Goal: Find specific page/section: Find specific page/section

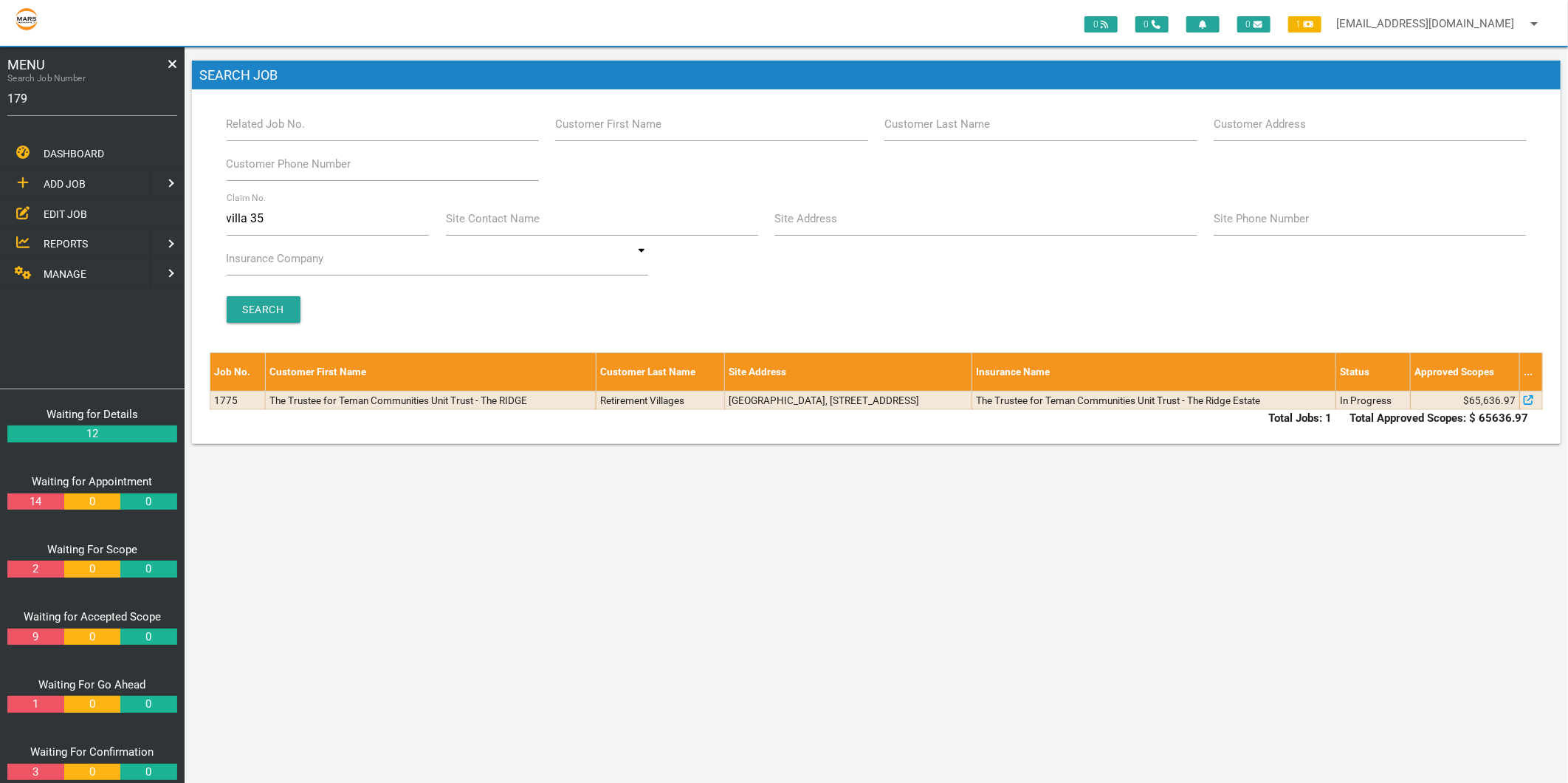
type input "1794"
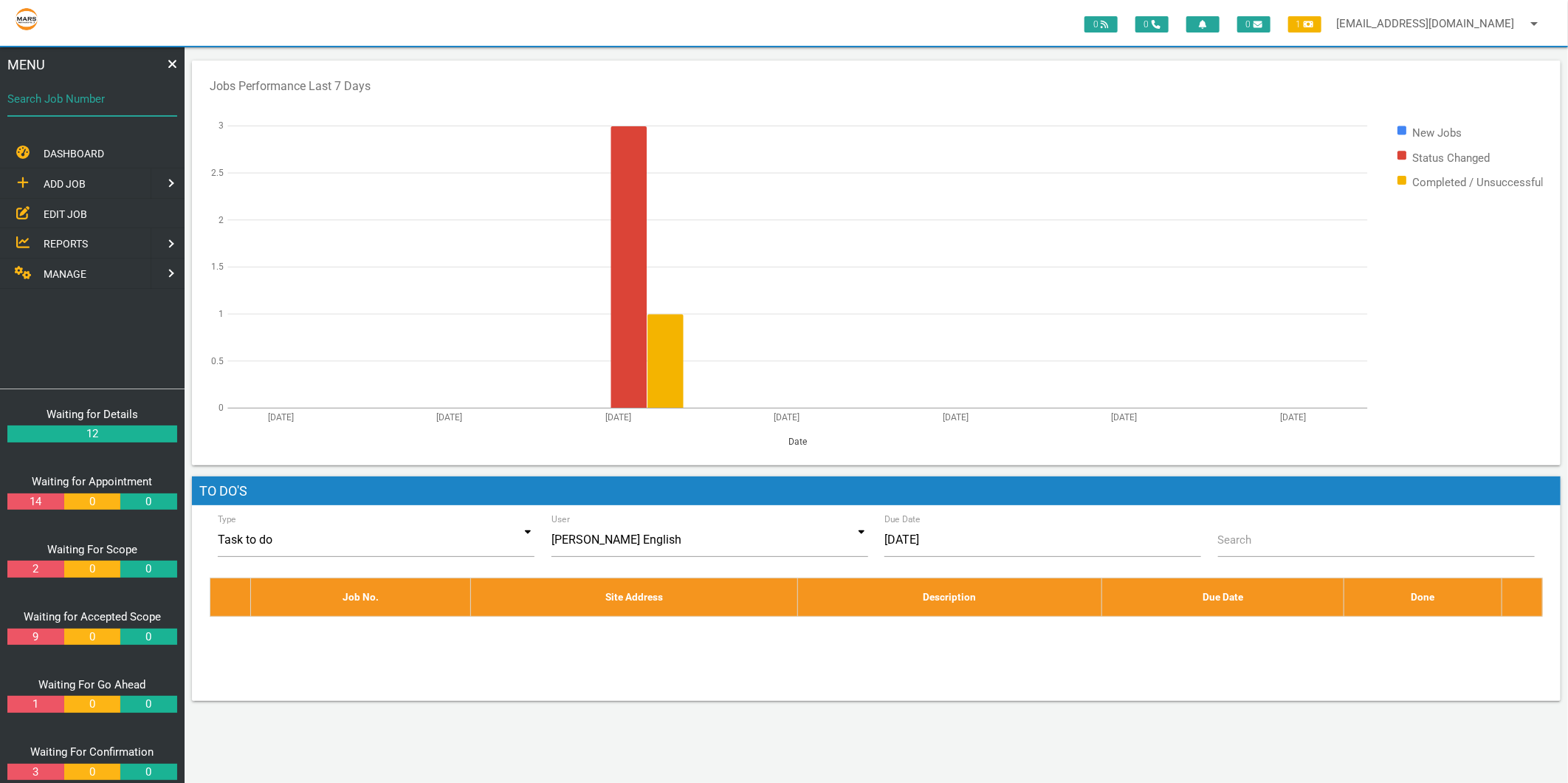
click at [93, 83] on div "Search Job Number" at bounding box center [93, 101] width 170 height 40
type input "1794"
click at [122, 105] on label "Search Job Number" at bounding box center [93, 99] width 170 height 17
click at [122, 105] on input "Search Job Number" at bounding box center [93, 99] width 170 height 34
type input "1794"
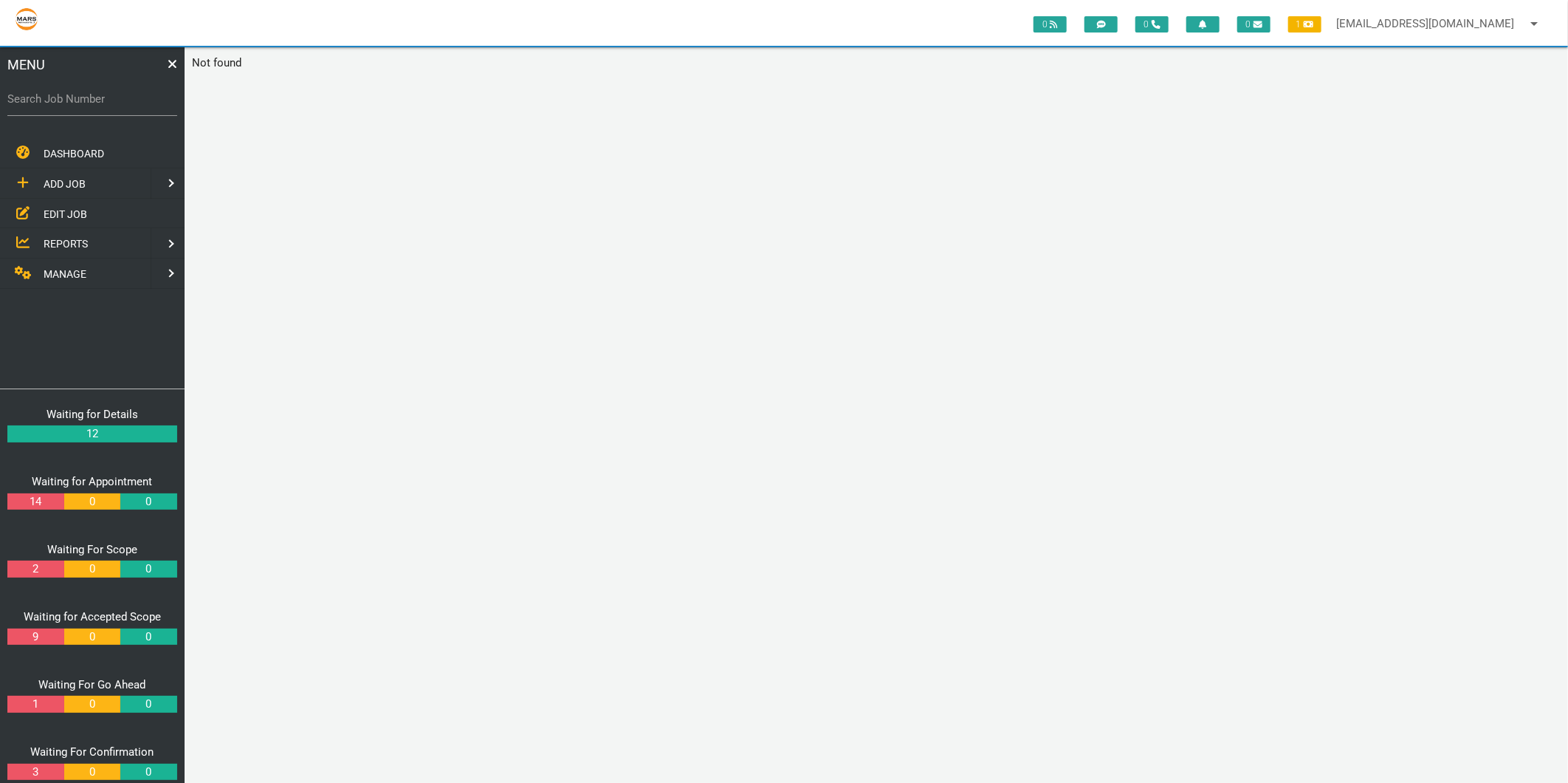
click at [4, 105] on div "MENU Search Job Number DASHBOARD ADD JOB EDIT JOB REPORTS MANAGE ADD JOB NEW CU…" at bounding box center [92, 415] width 184 height 735
click at [8, 106] on label "Search Job Number" at bounding box center [93, 99] width 170 height 17
click at [8, 106] on input "Search Job Number" at bounding box center [93, 99] width 170 height 34
type input "1732"
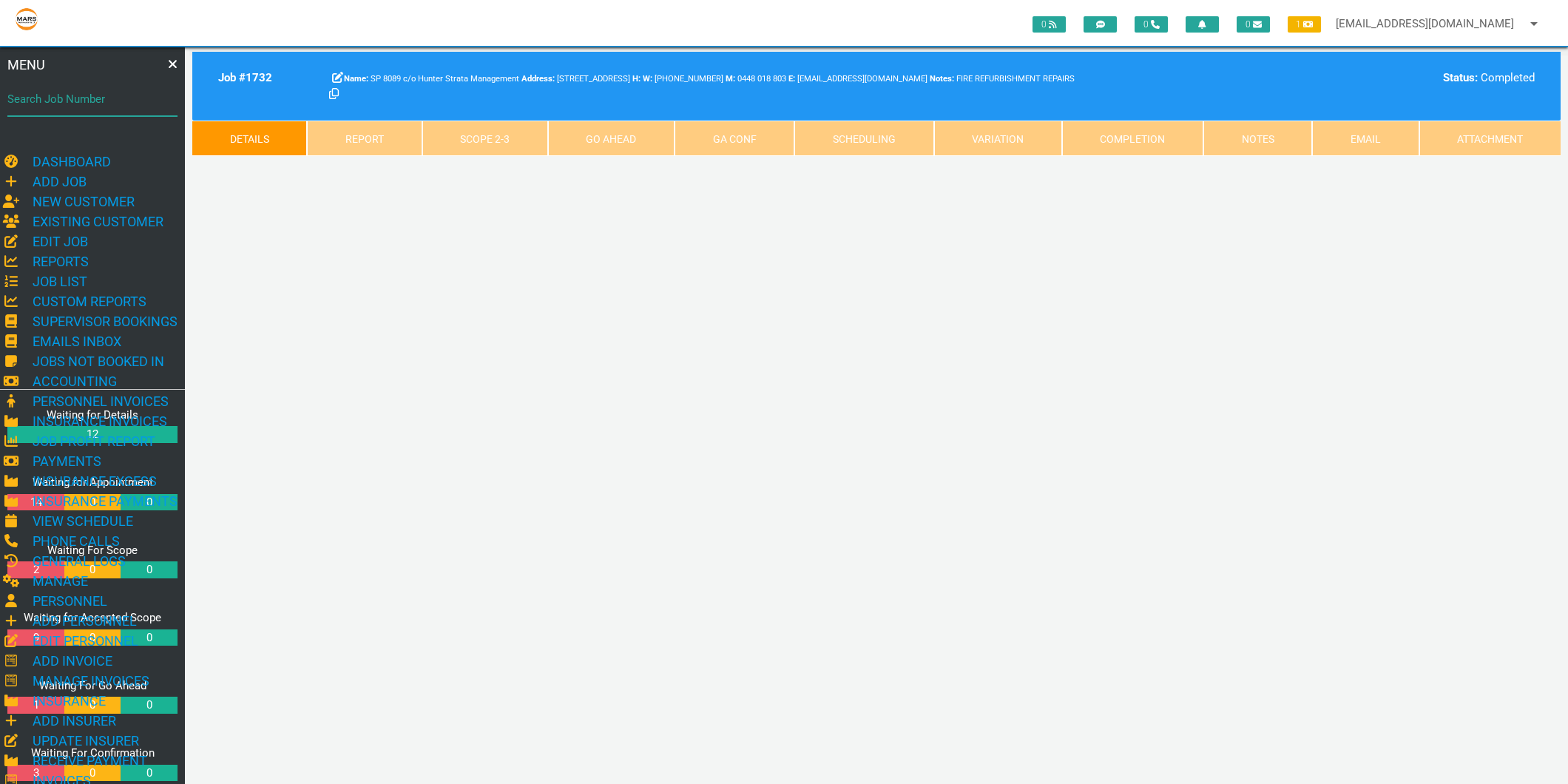
click at [118, 110] on input "Search Job Number" at bounding box center [93, 99] width 170 height 34
click at [82, 91] on input "Search Job Number" at bounding box center [93, 99] width 170 height 34
click at [168, 60] on icon at bounding box center [173, 65] width 10 height 14
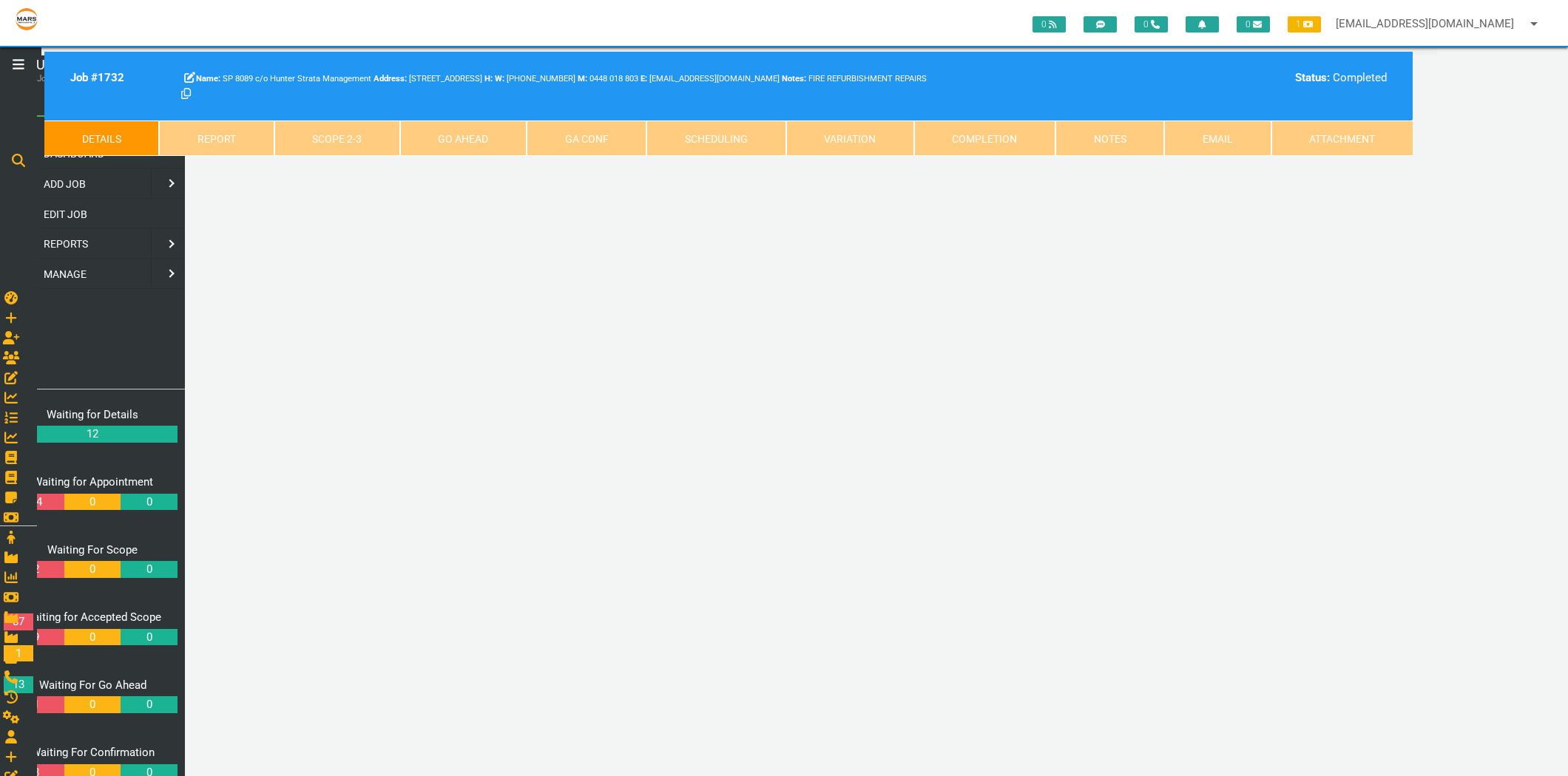
click at [31, 71] on div at bounding box center [18, 99] width 37 height 103
click at [20, 65] on icon at bounding box center [19, 65] width 12 height 14
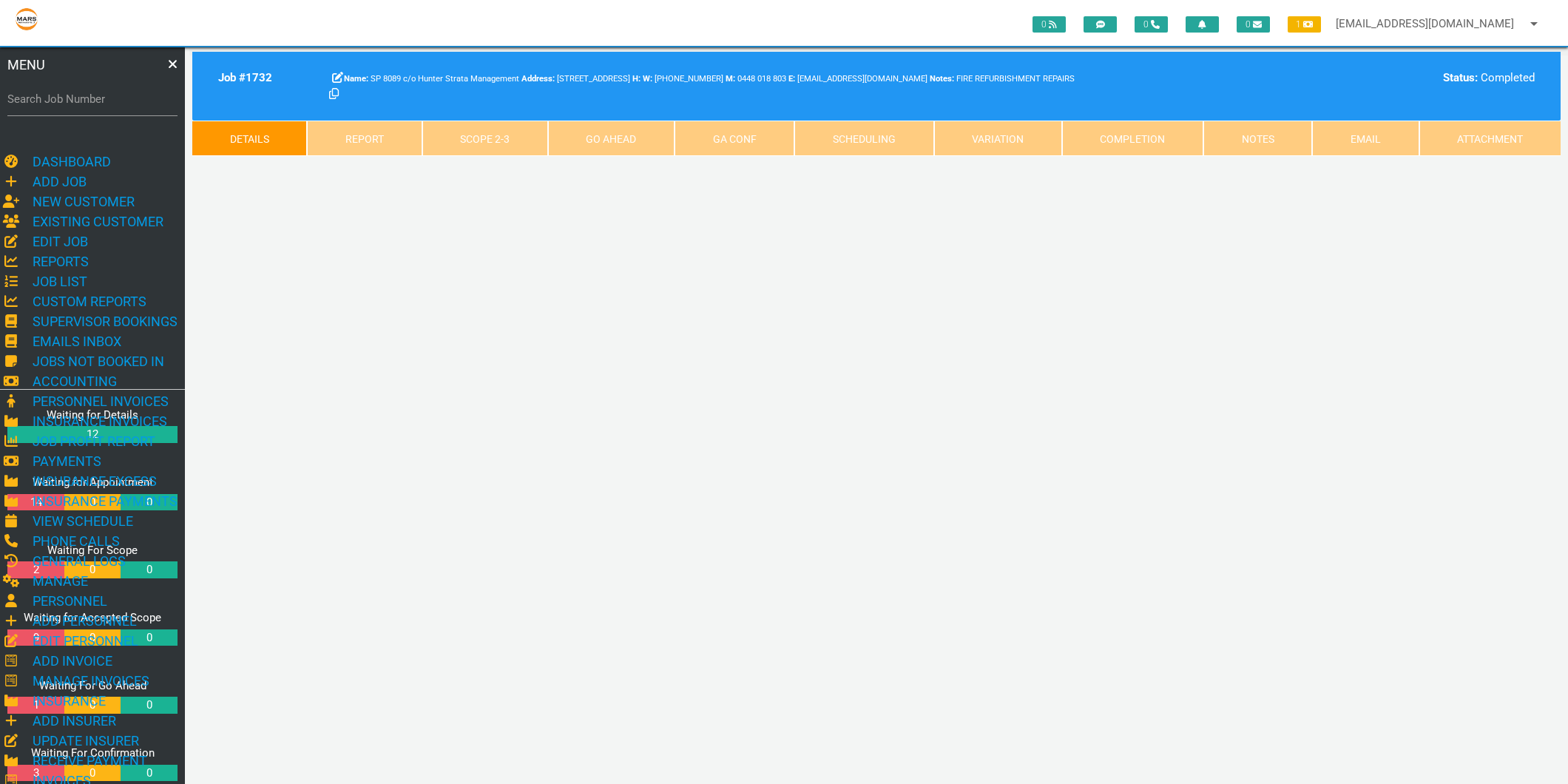
click at [168, 64] on icon at bounding box center [173, 65] width 10 height 14
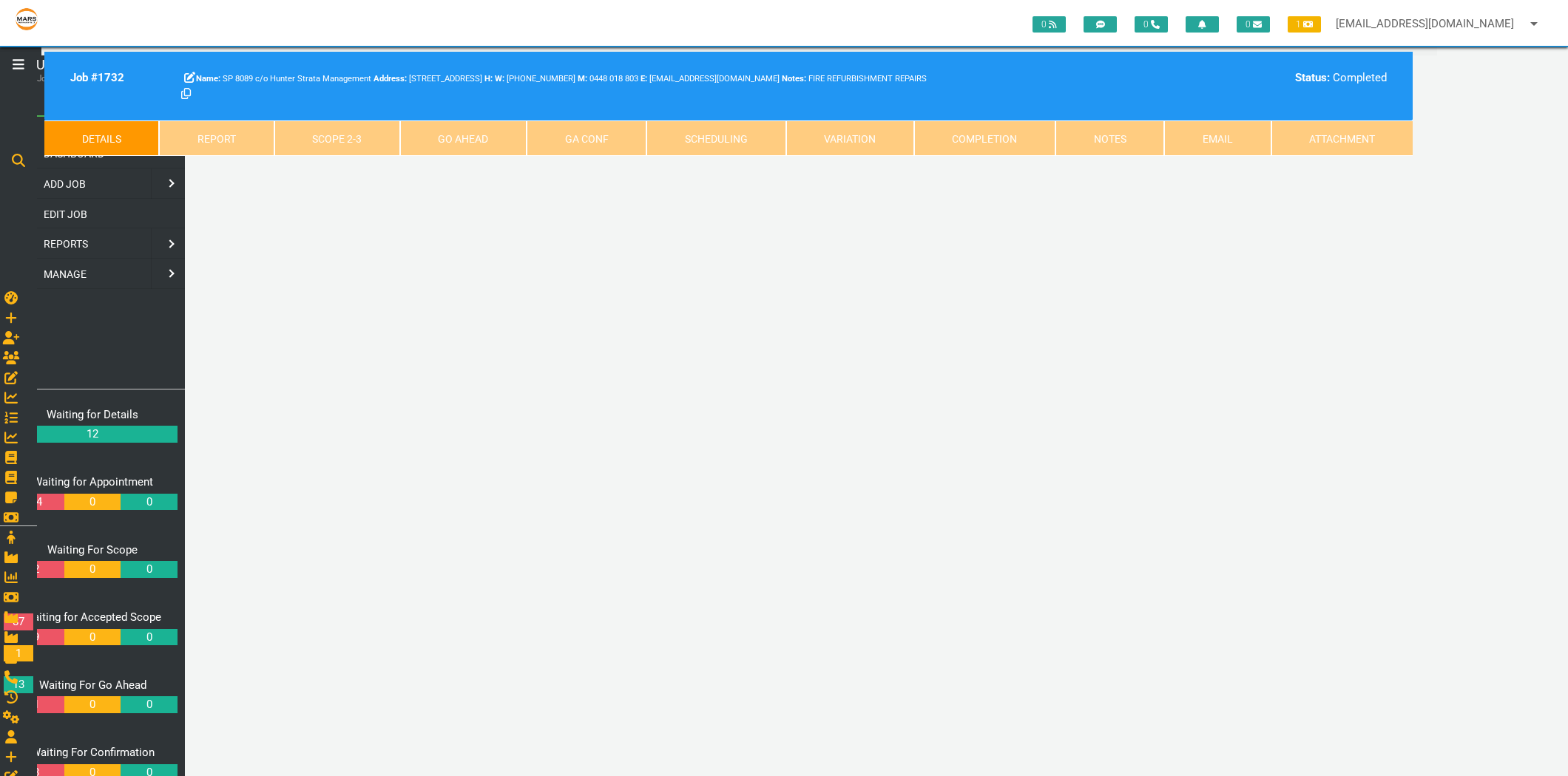
click at [17, 67] on icon at bounding box center [19, 65] width 12 height 14
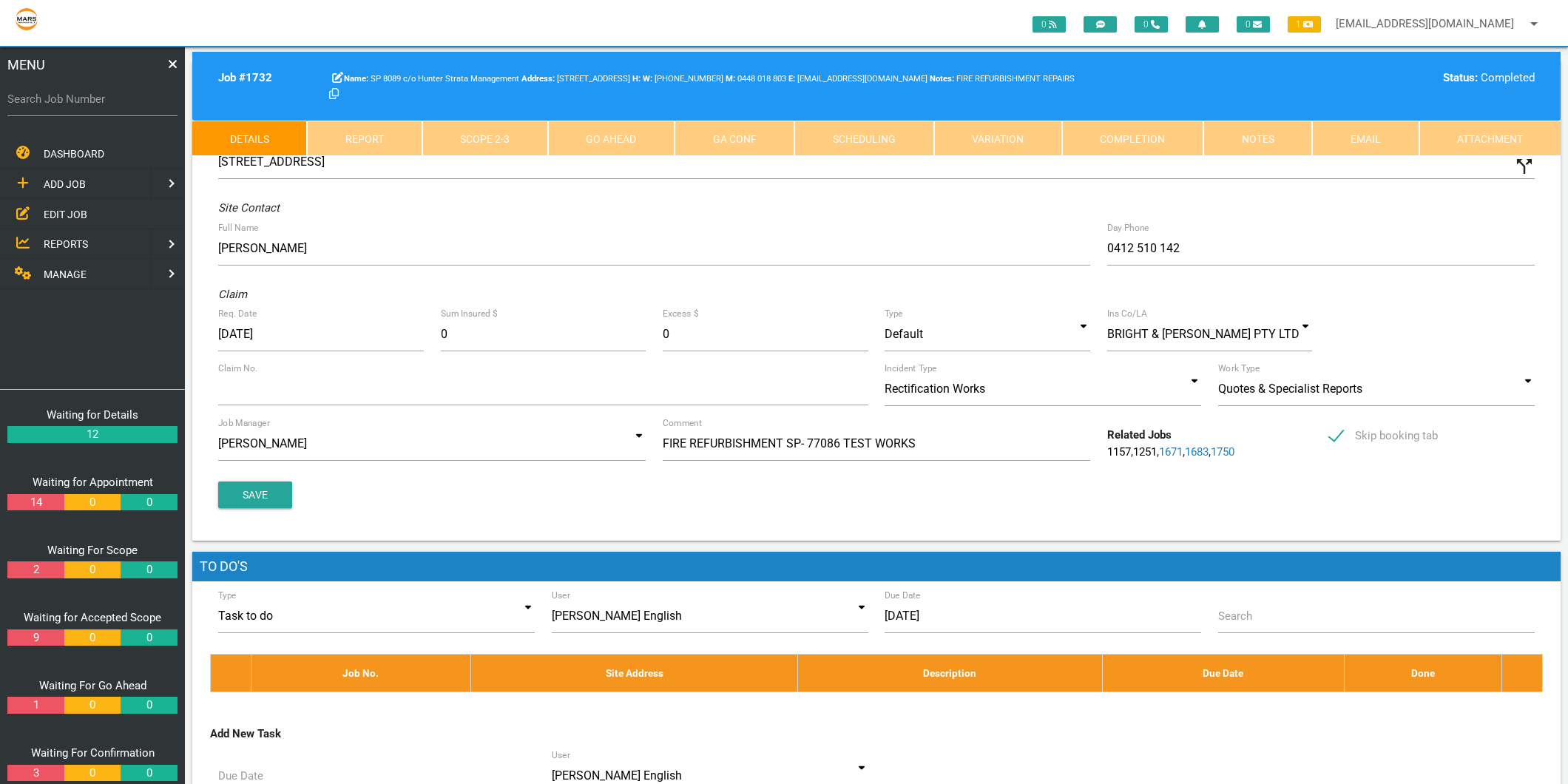
click at [47, 94] on label "Search Job Number" at bounding box center [93, 100] width 170 height 17
click at [47, 94] on input "Search Job Number" at bounding box center [93, 99] width 170 height 34
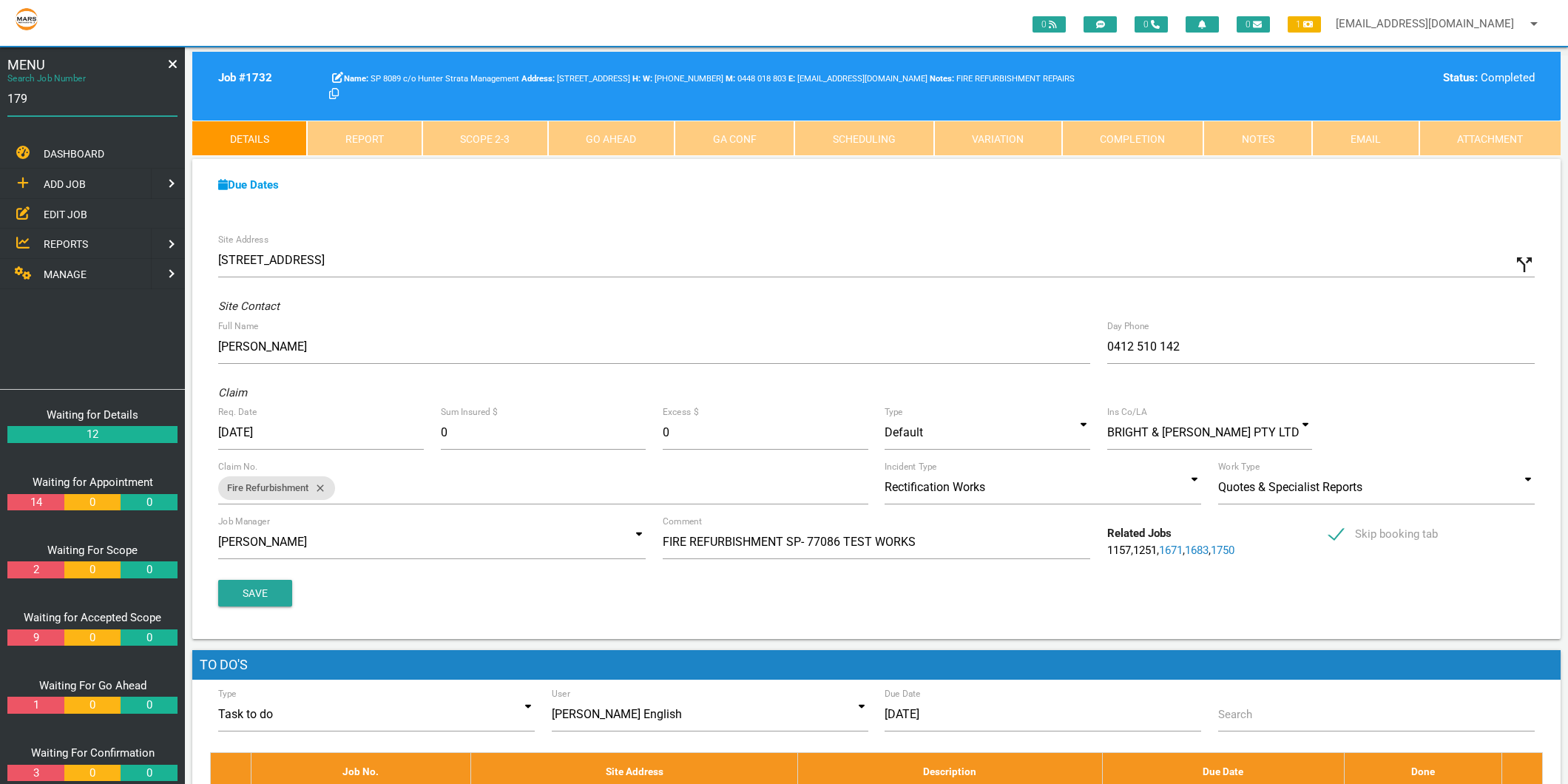
type input "1794"
